Goal: Transaction & Acquisition: Download file/media

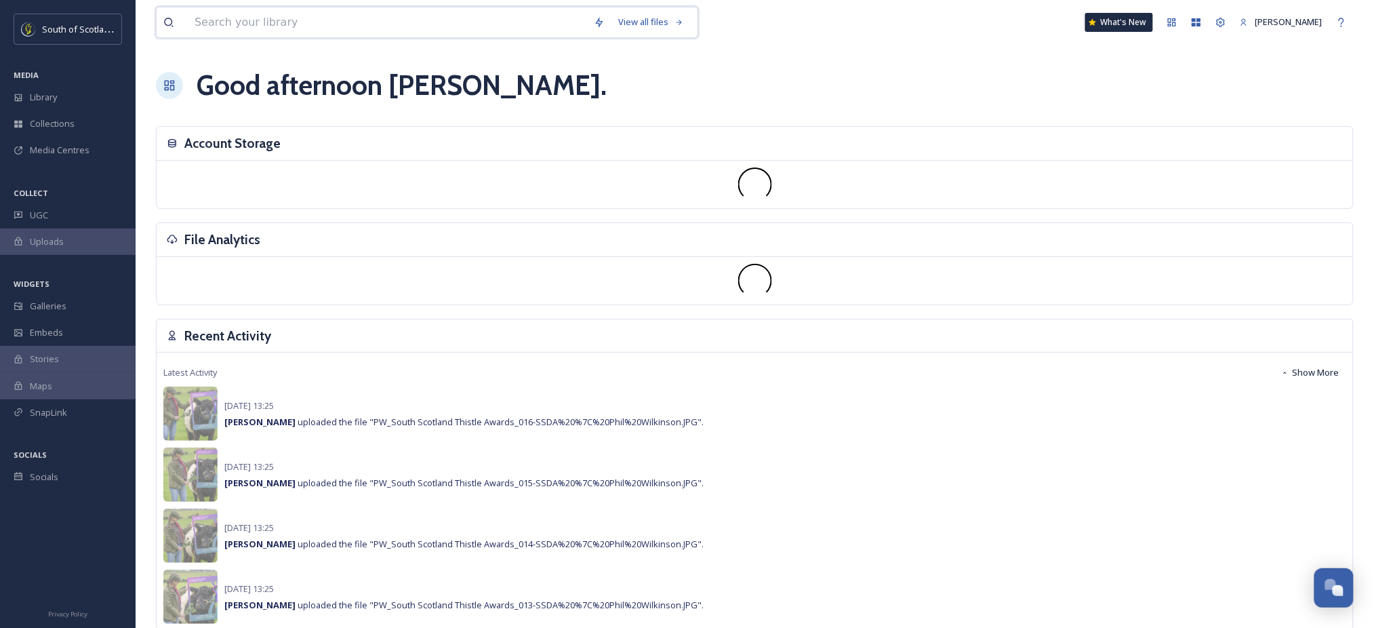
click at [371, 26] on input at bounding box center [387, 22] width 399 height 30
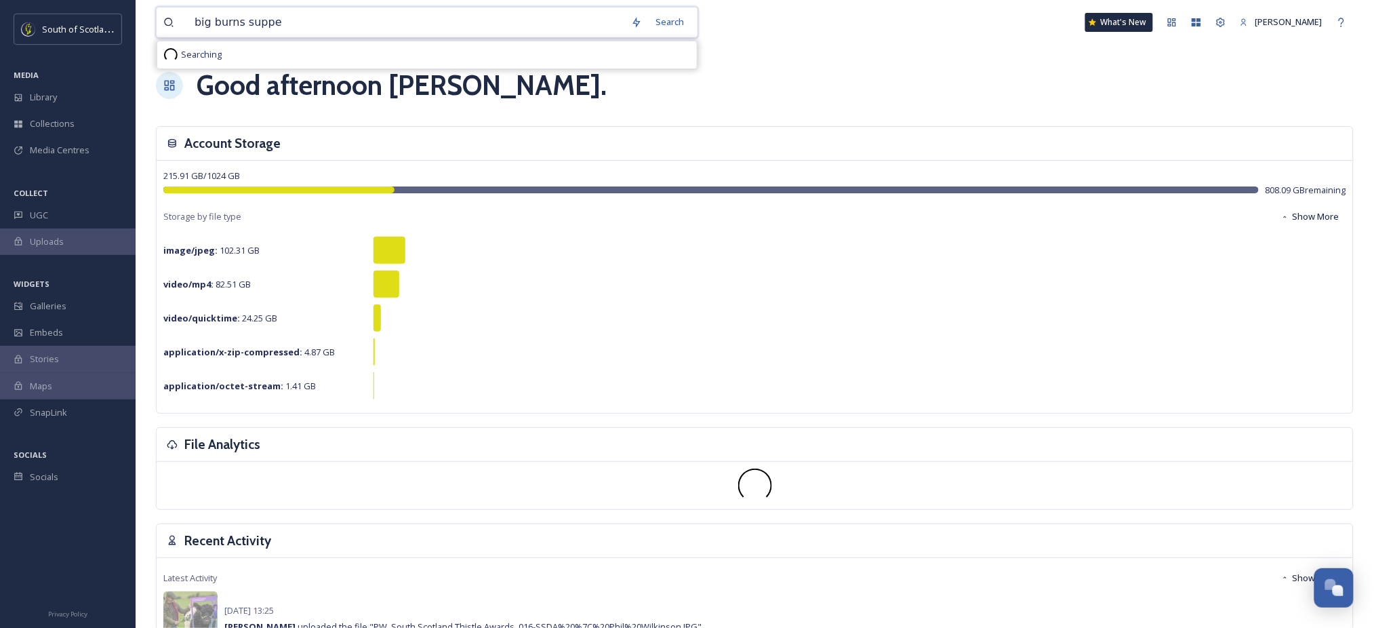
type input "big burns supper"
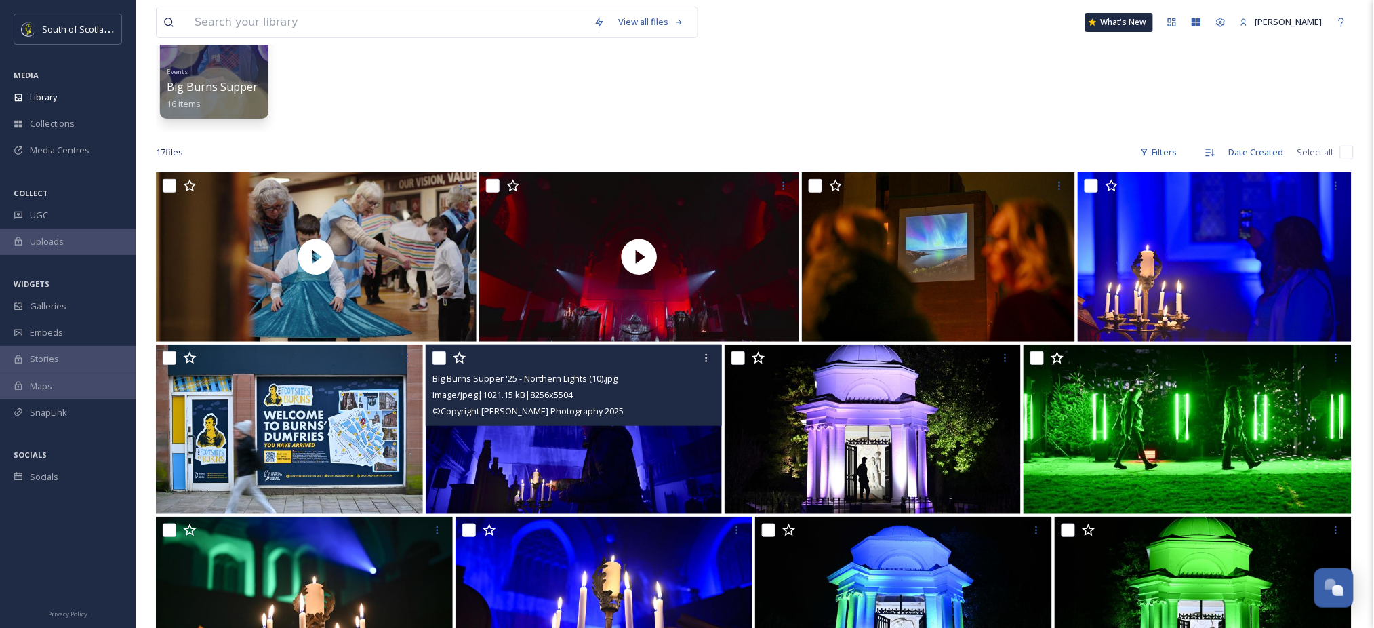
scroll to position [136, 0]
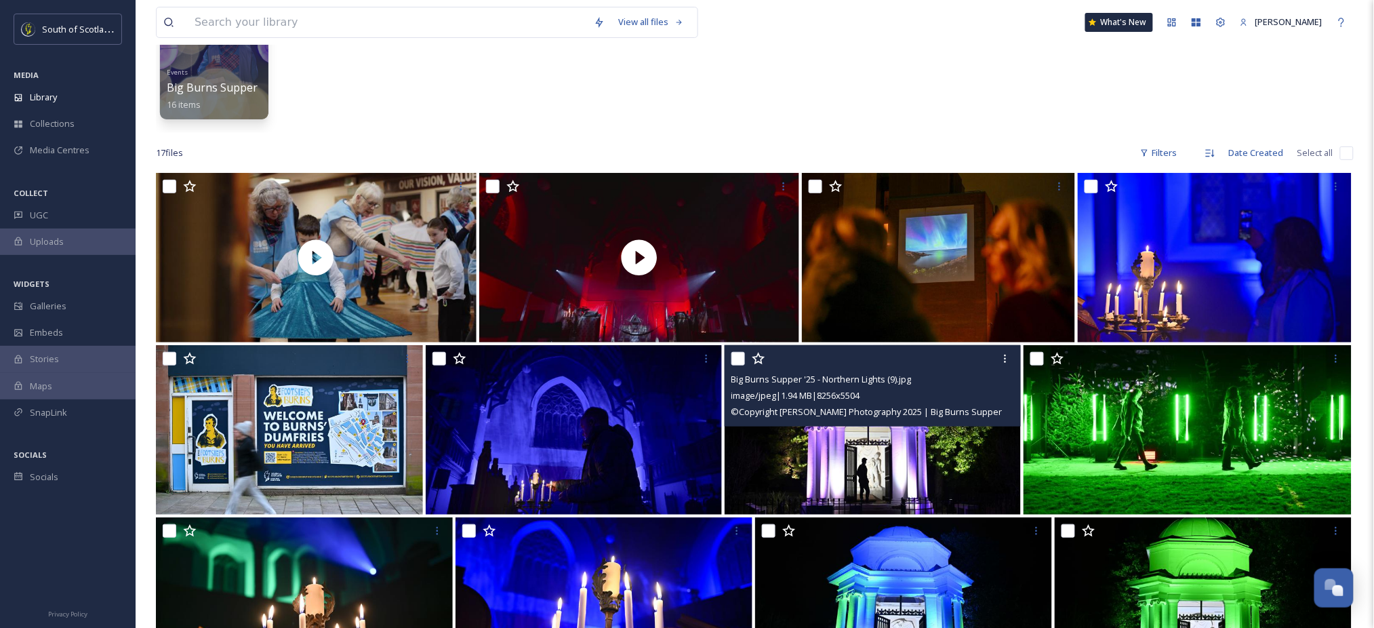
click at [837, 454] on img at bounding box center [873, 429] width 296 height 169
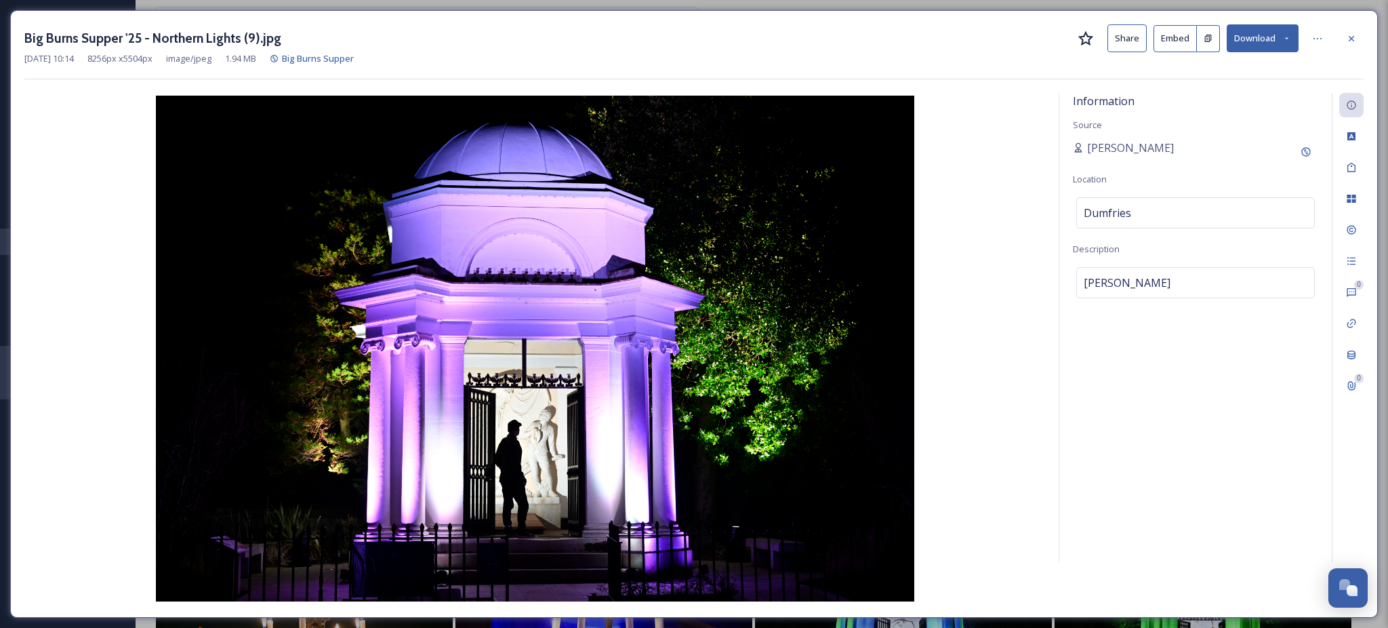
click at [1286, 38] on icon at bounding box center [1286, 38] width 3 height 2
click at [1228, 117] on span "Download Medium (1080 x 720)" at bounding box center [1225, 123] width 125 height 13
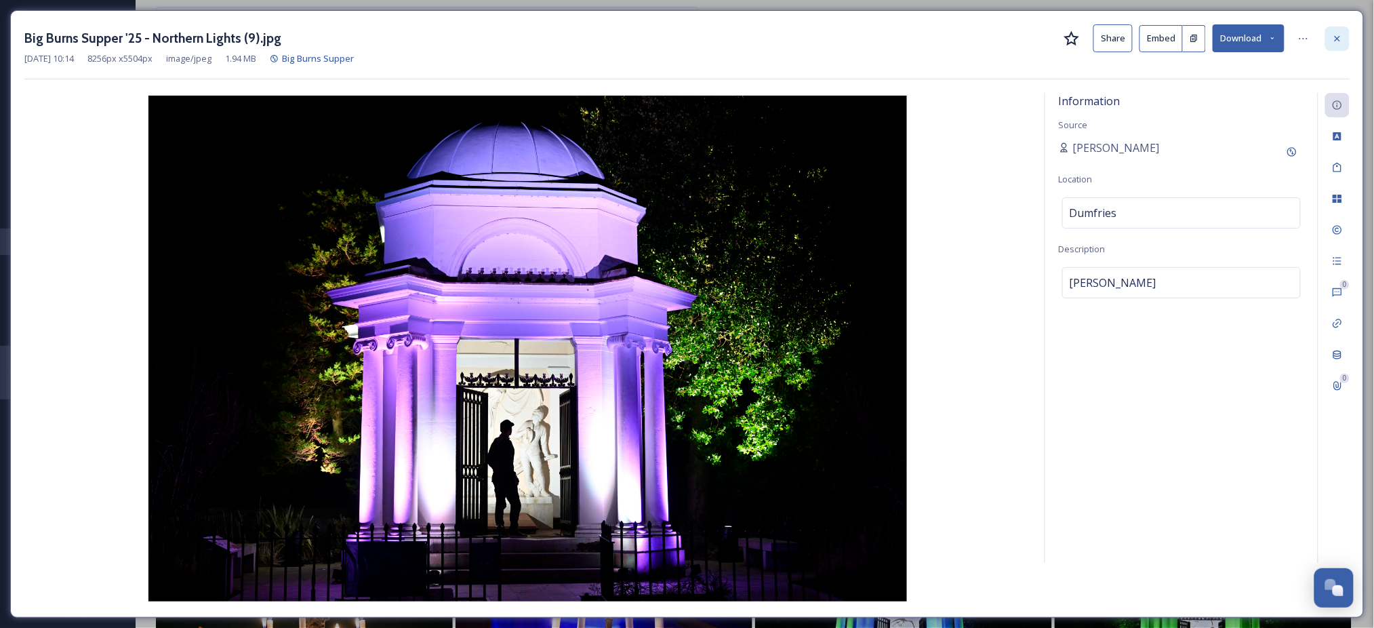
click at [1340, 39] on icon at bounding box center [1337, 38] width 11 height 11
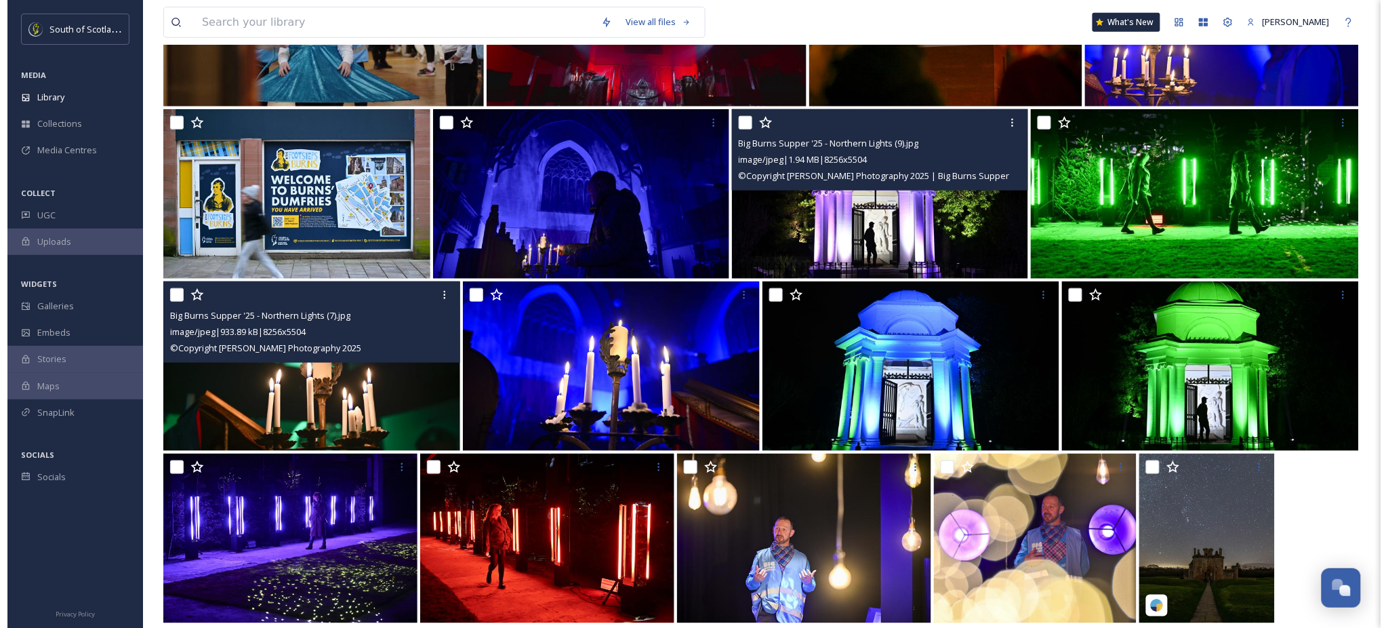
scroll to position [374, 0]
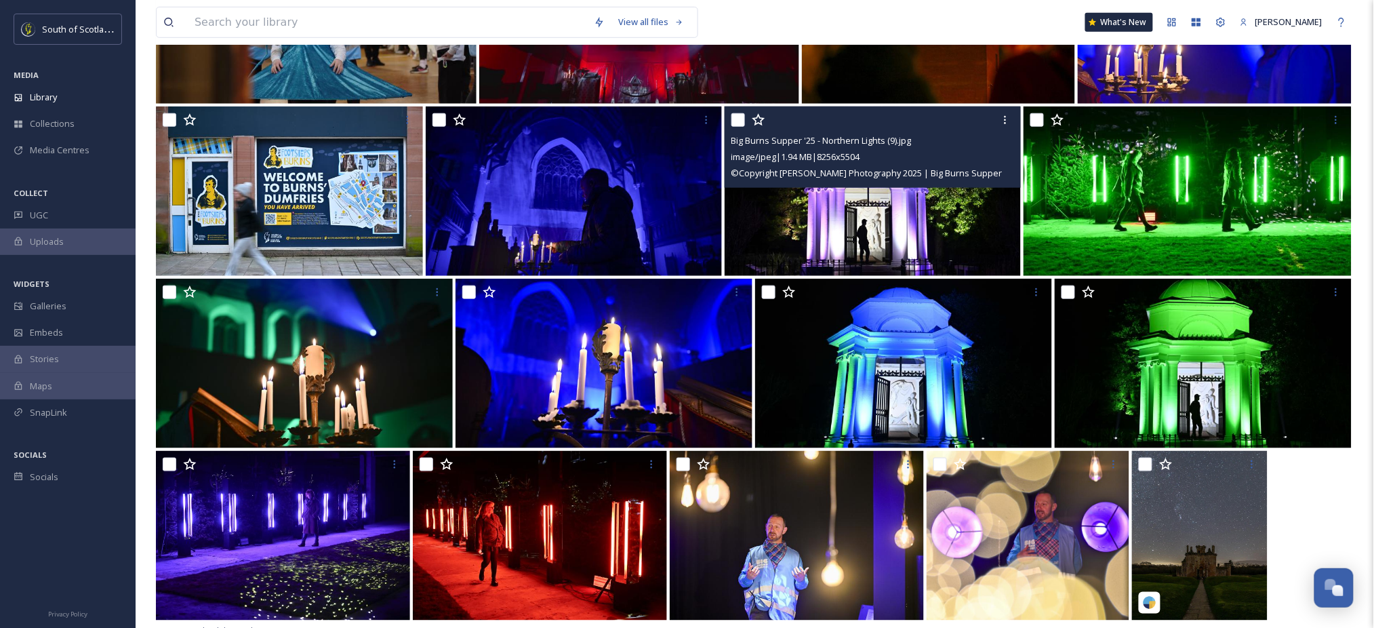
click at [891, 203] on img at bounding box center [873, 190] width 296 height 169
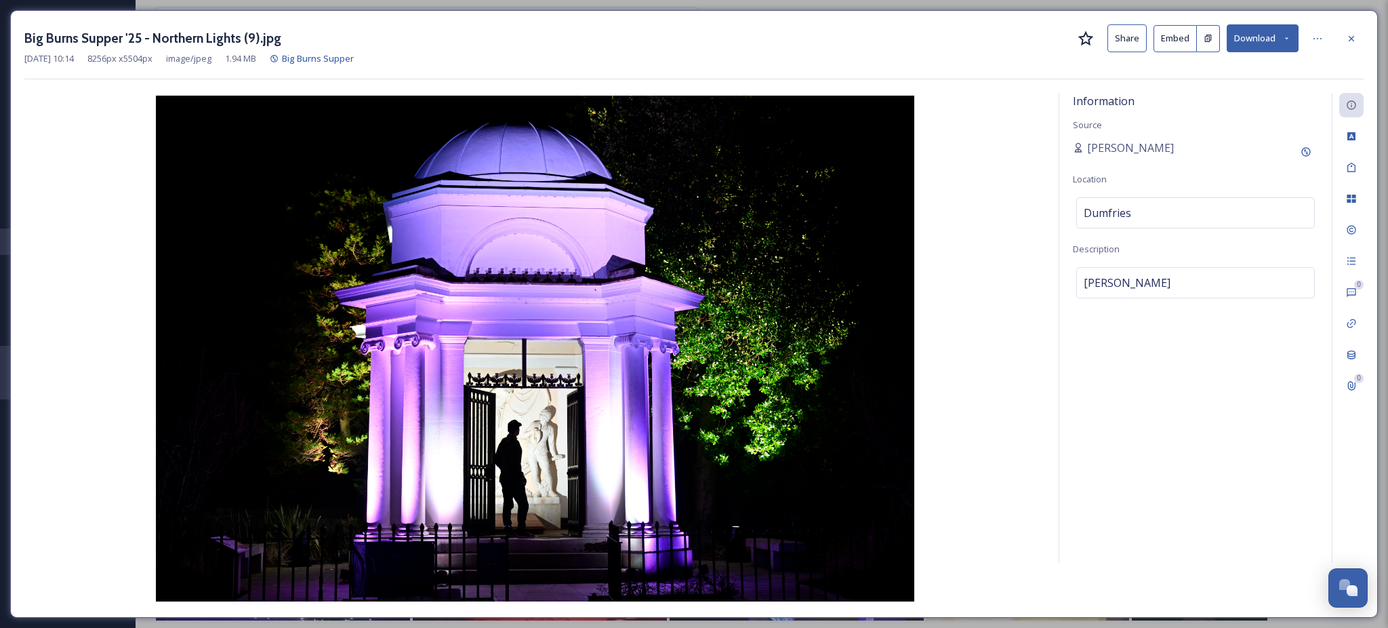
click at [1288, 41] on icon at bounding box center [1286, 38] width 9 height 9
click at [1232, 117] on span "Download Medium (1080 x 720)" at bounding box center [1225, 123] width 125 height 13
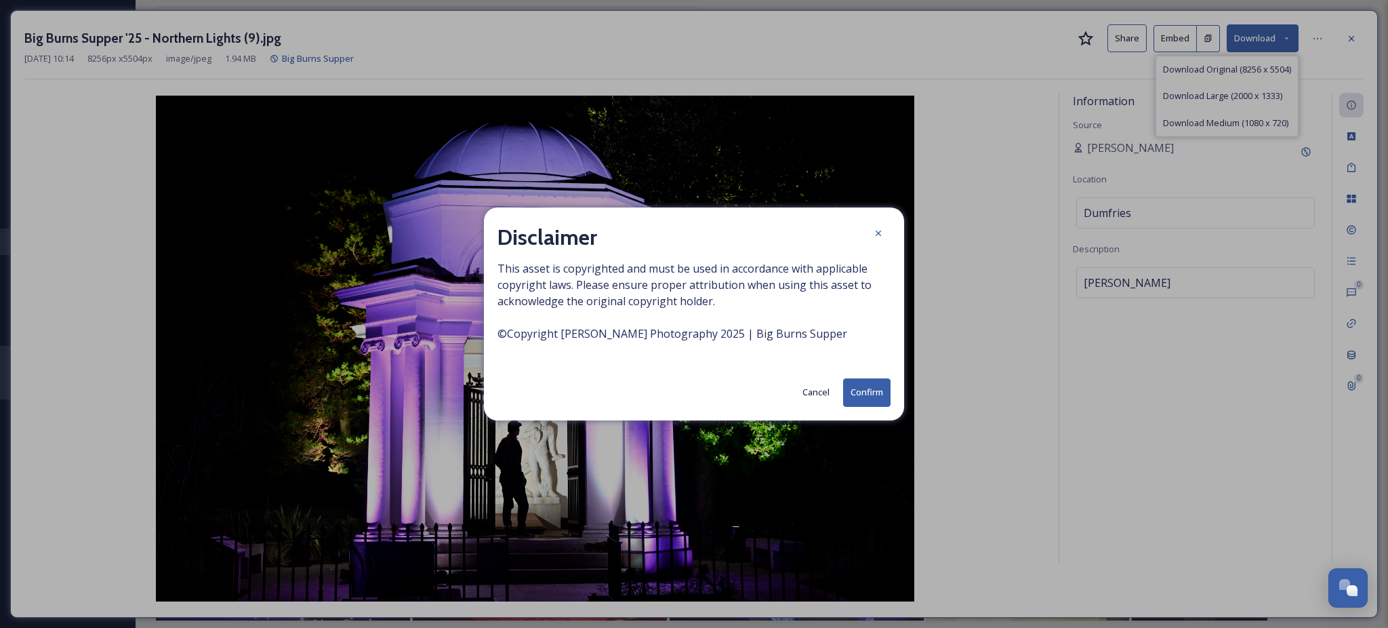
click at [861, 388] on button "Confirm" at bounding box center [866, 392] width 47 height 28
